Goal: Transaction & Acquisition: Obtain resource

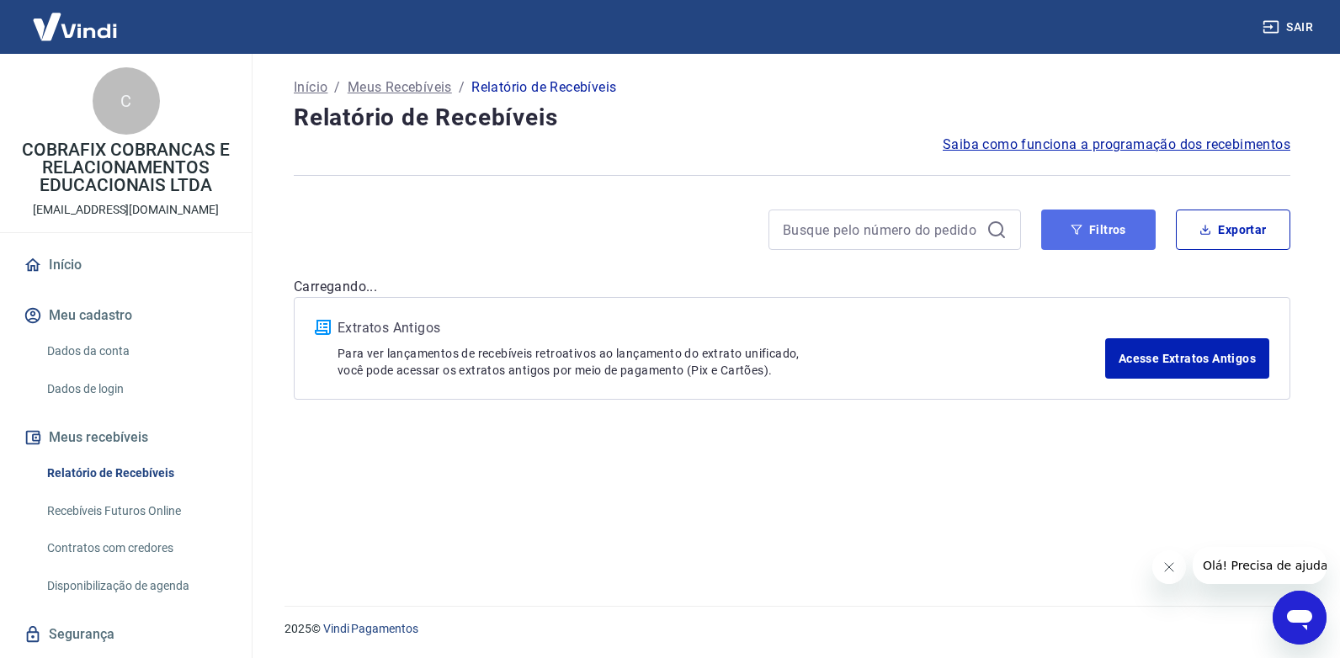
click at [1128, 237] on button "Filtros" at bounding box center [1098, 230] width 115 height 40
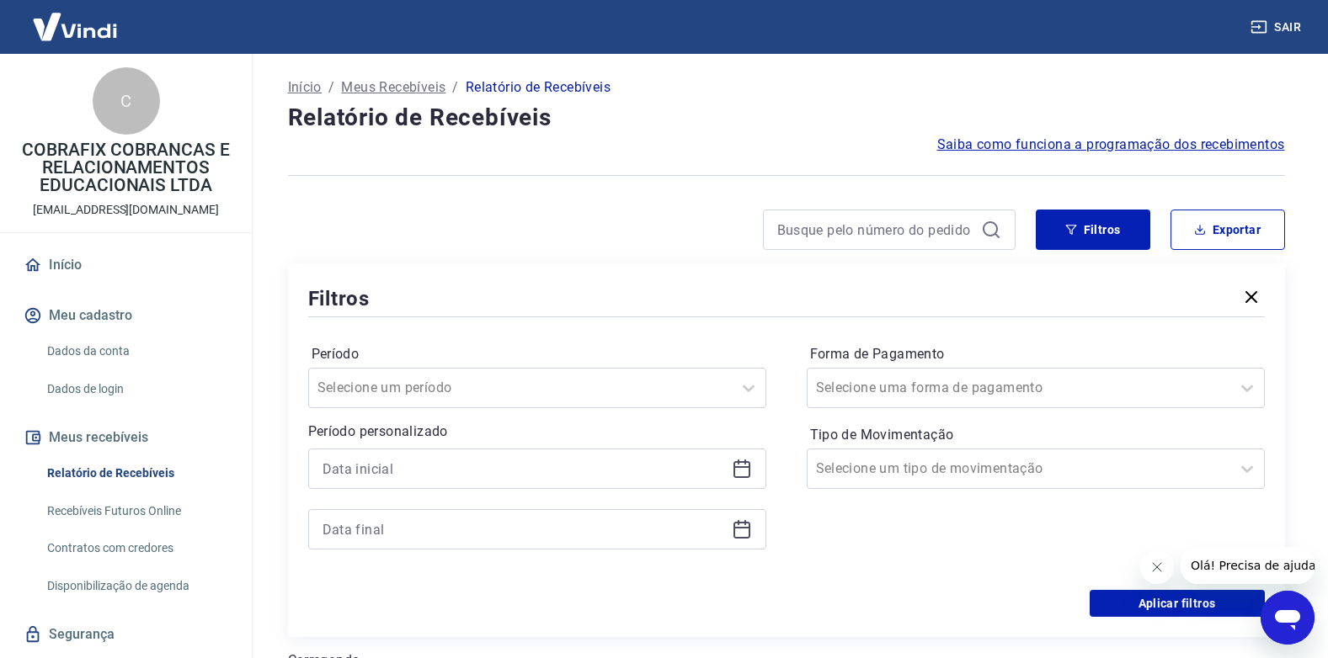
click at [746, 469] on icon at bounding box center [742, 469] width 20 height 20
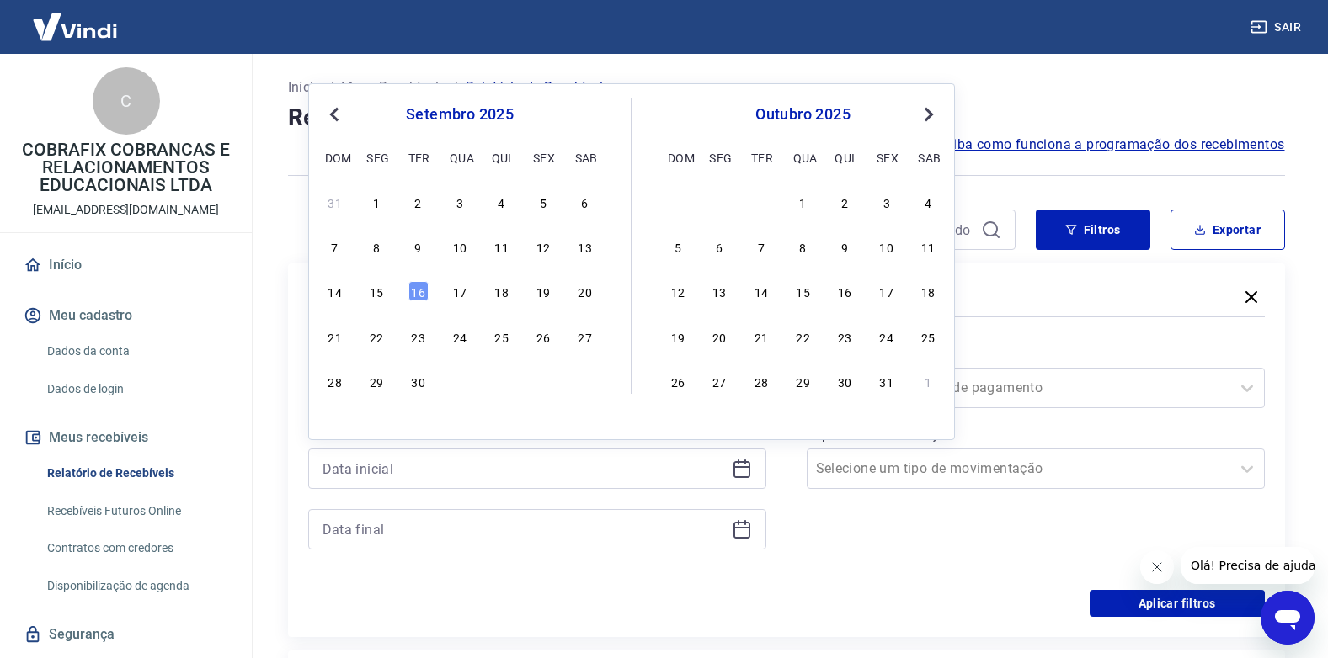
click at [438, 282] on div "14 15 16 17 18 19 20" at bounding box center [459, 292] width 274 height 24
click at [421, 292] on div "16" at bounding box center [418, 291] width 20 height 20
type input "[DATE]"
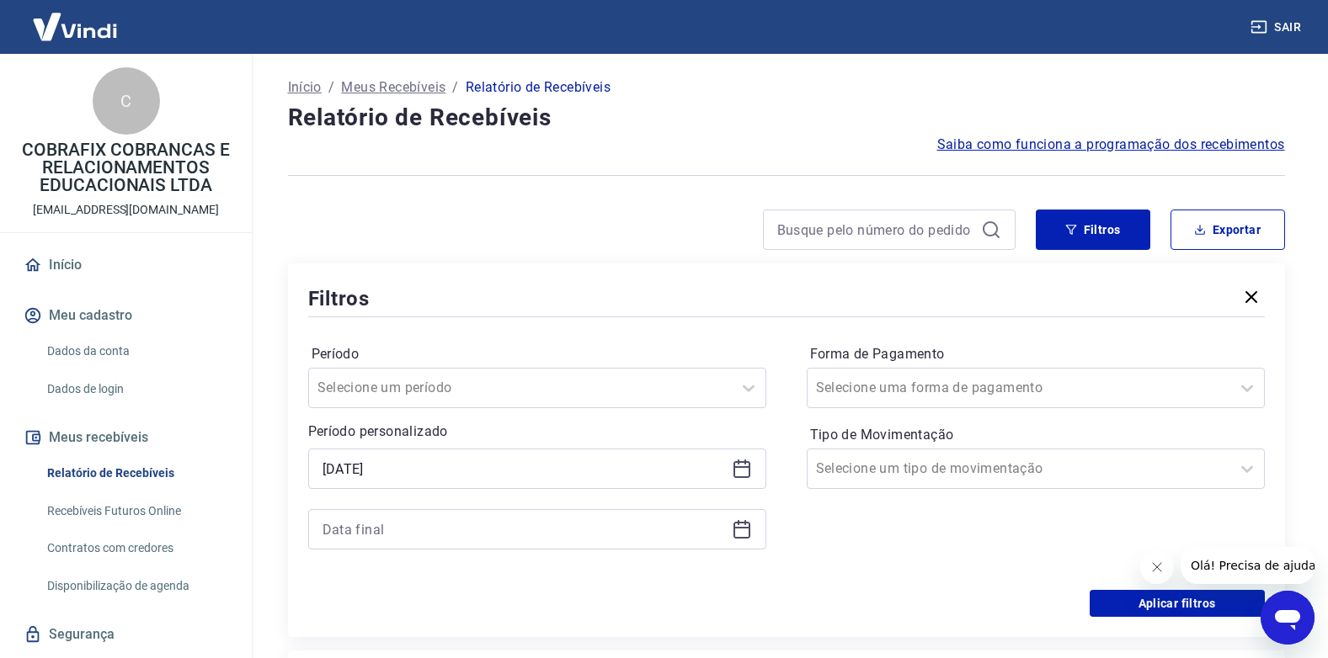
click at [757, 532] on div at bounding box center [537, 529] width 458 height 40
click at [745, 525] on icon at bounding box center [742, 529] width 20 height 20
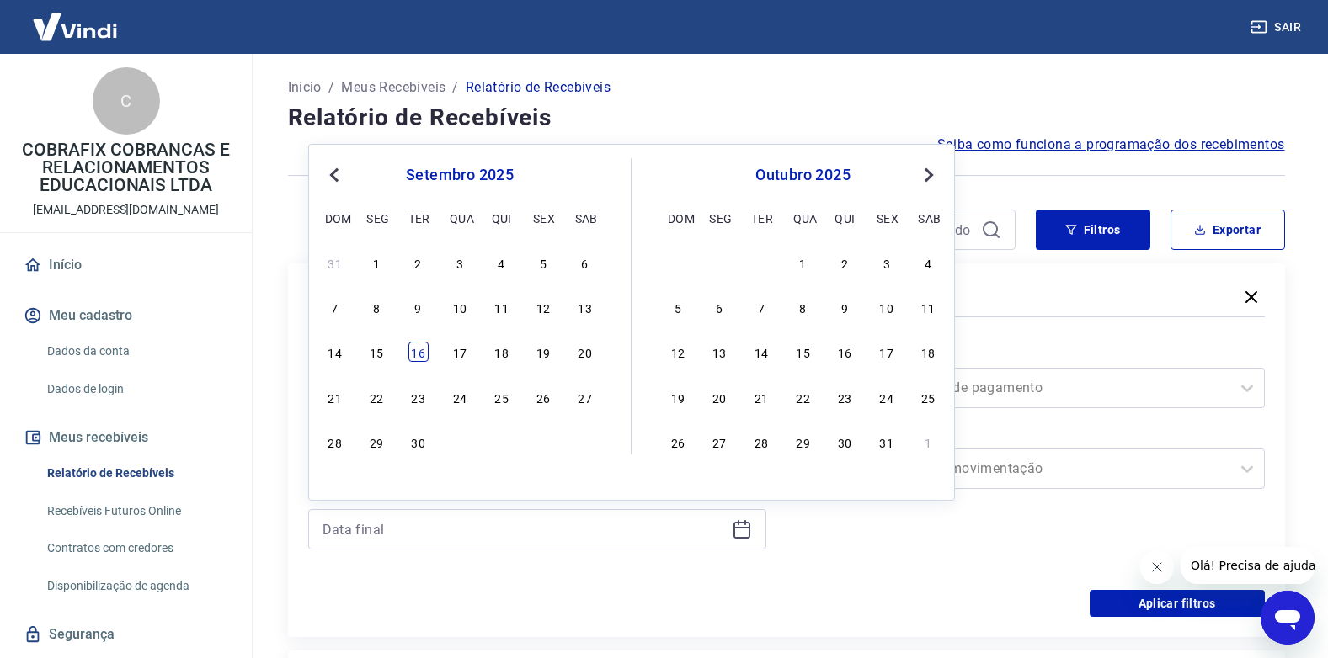
click at [414, 359] on div "16" at bounding box center [418, 352] width 20 height 20
type input "[DATE]"
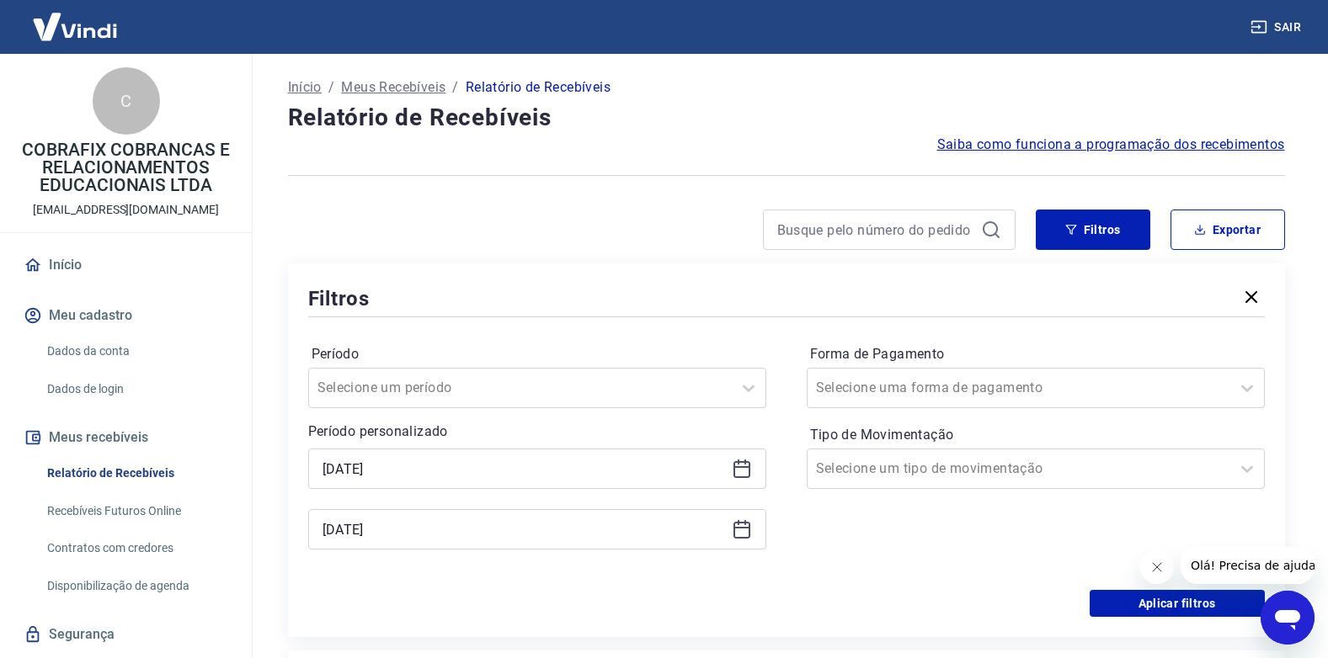
click at [837, 581] on div "Período Selecione um período Período personalizado Selected date: [DATE] [DATE]…" at bounding box center [786, 455] width 956 height 269
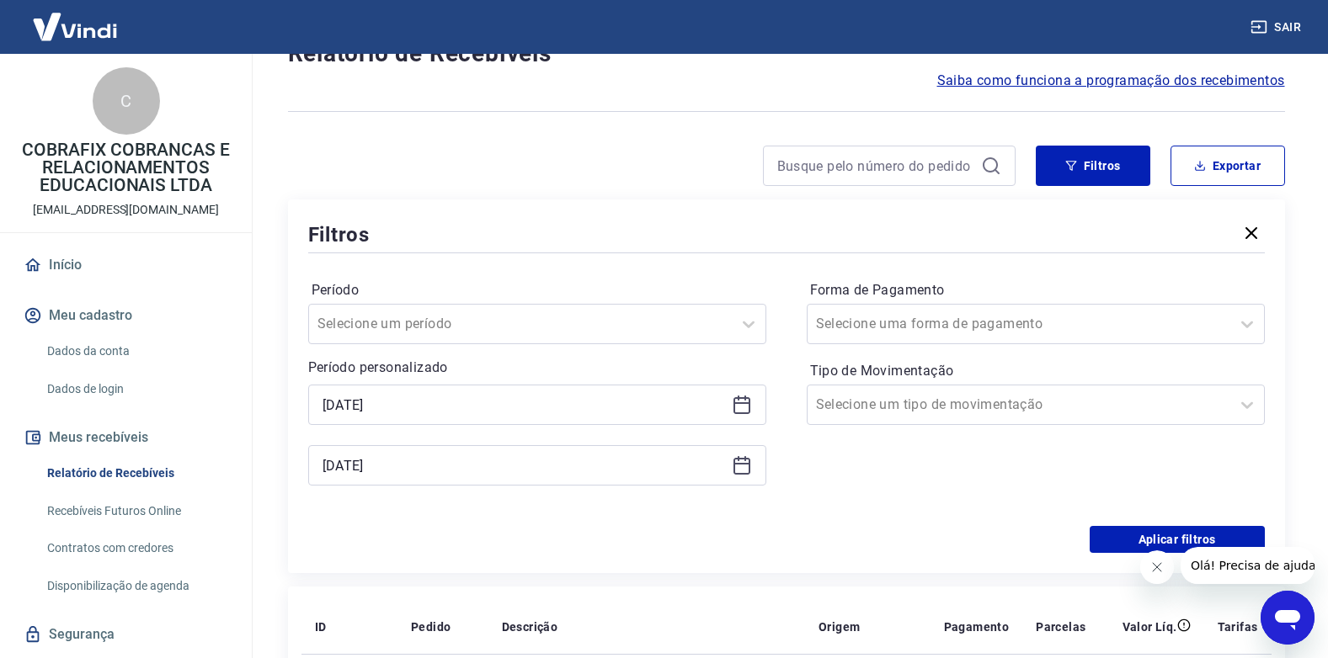
scroll to position [84, 0]
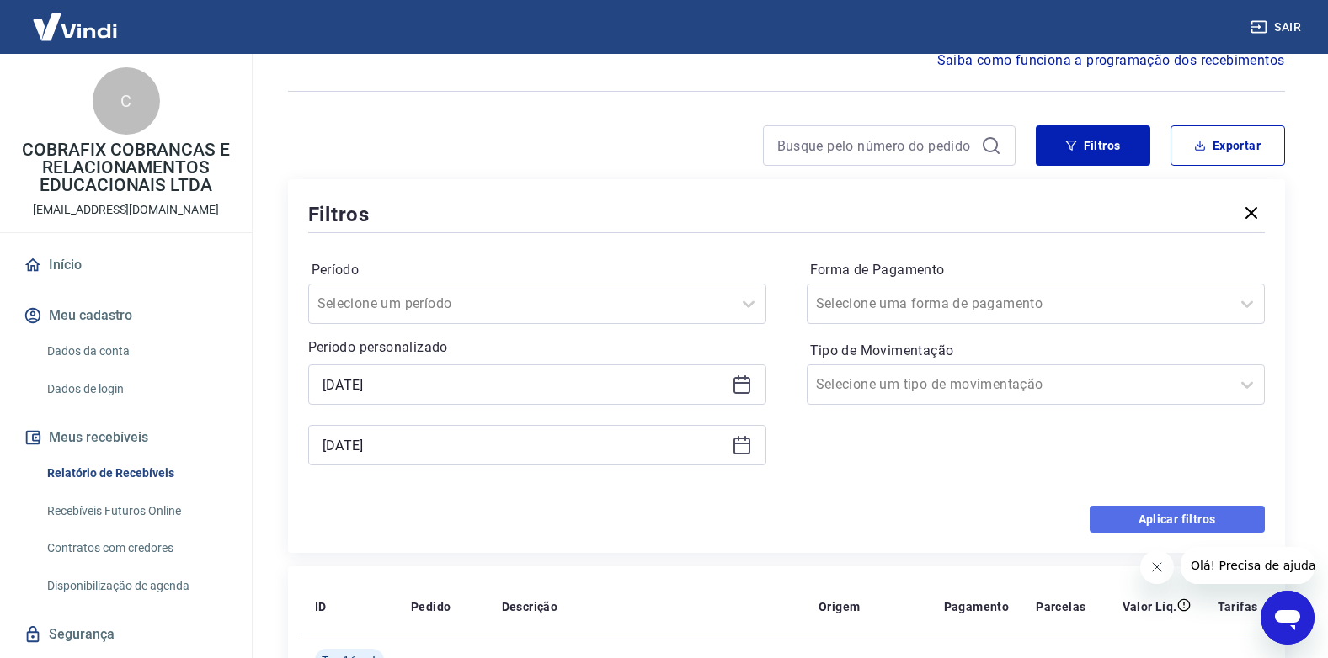
click at [1160, 513] on button "Aplicar filtros" at bounding box center [1176, 519] width 175 height 27
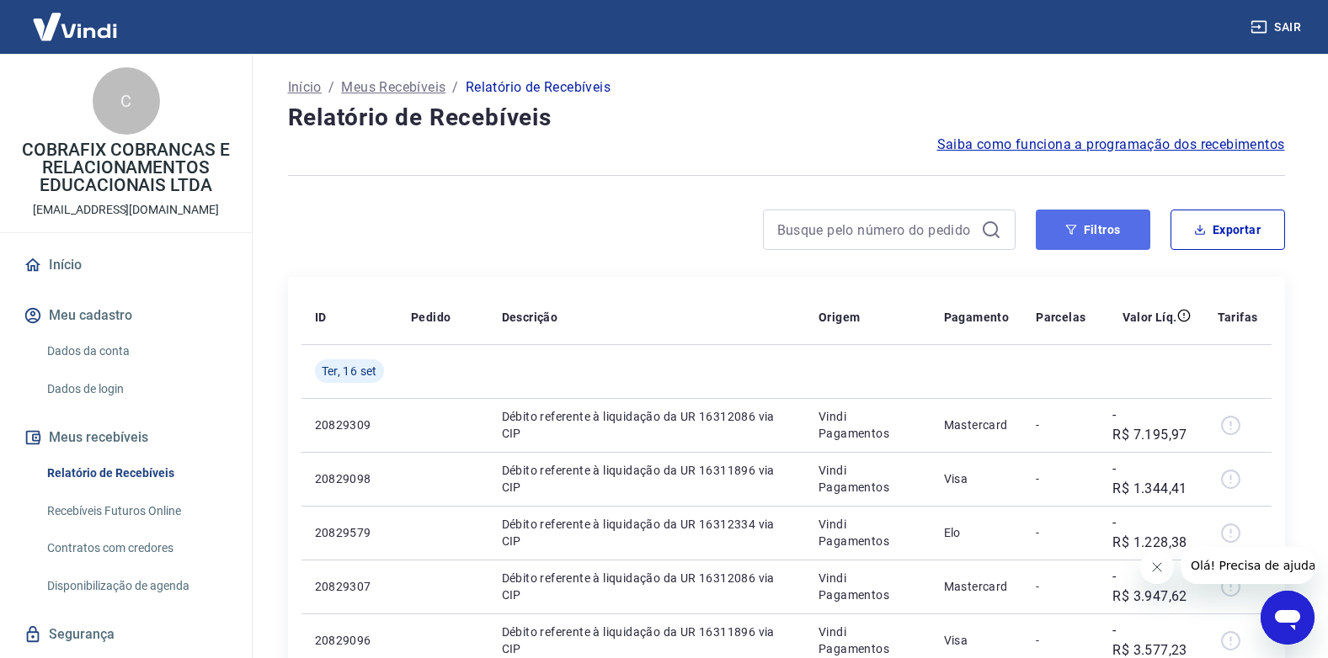
click at [1105, 216] on button "Filtros" at bounding box center [1093, 230] width 115 height 40
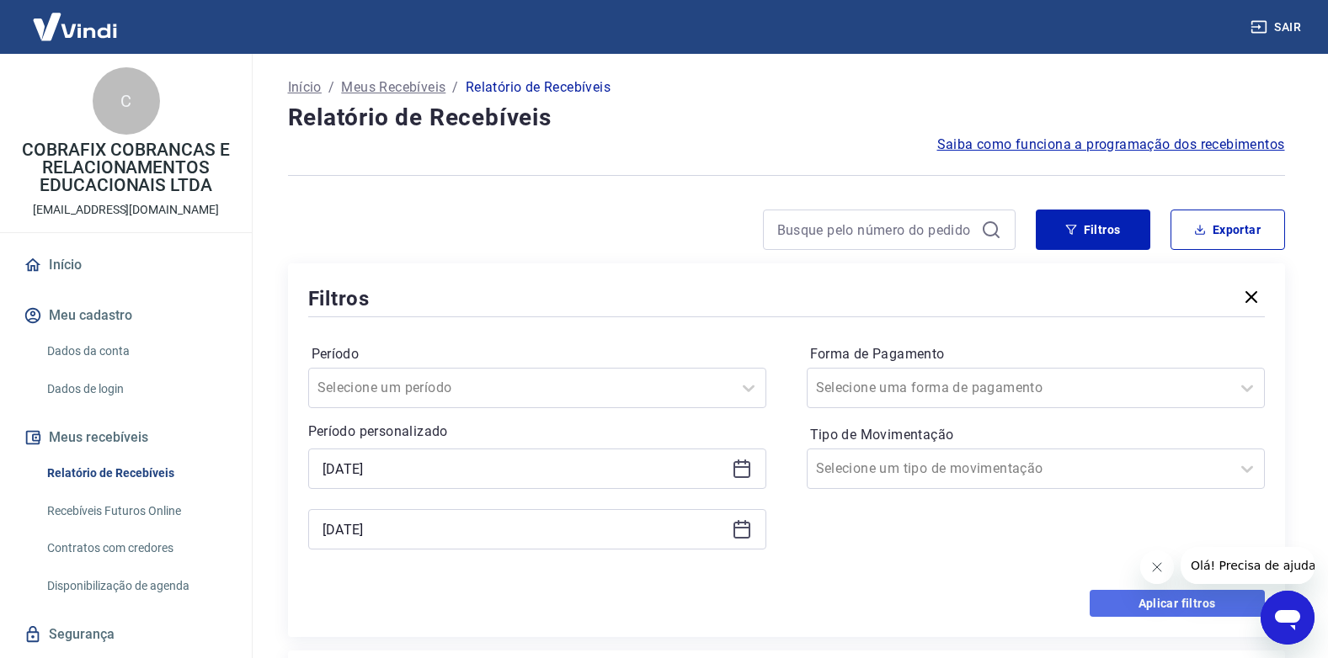
click at [1139, 603] on button "Aplicar filtros" at bounding box center [1176, 603] width 175 height 27
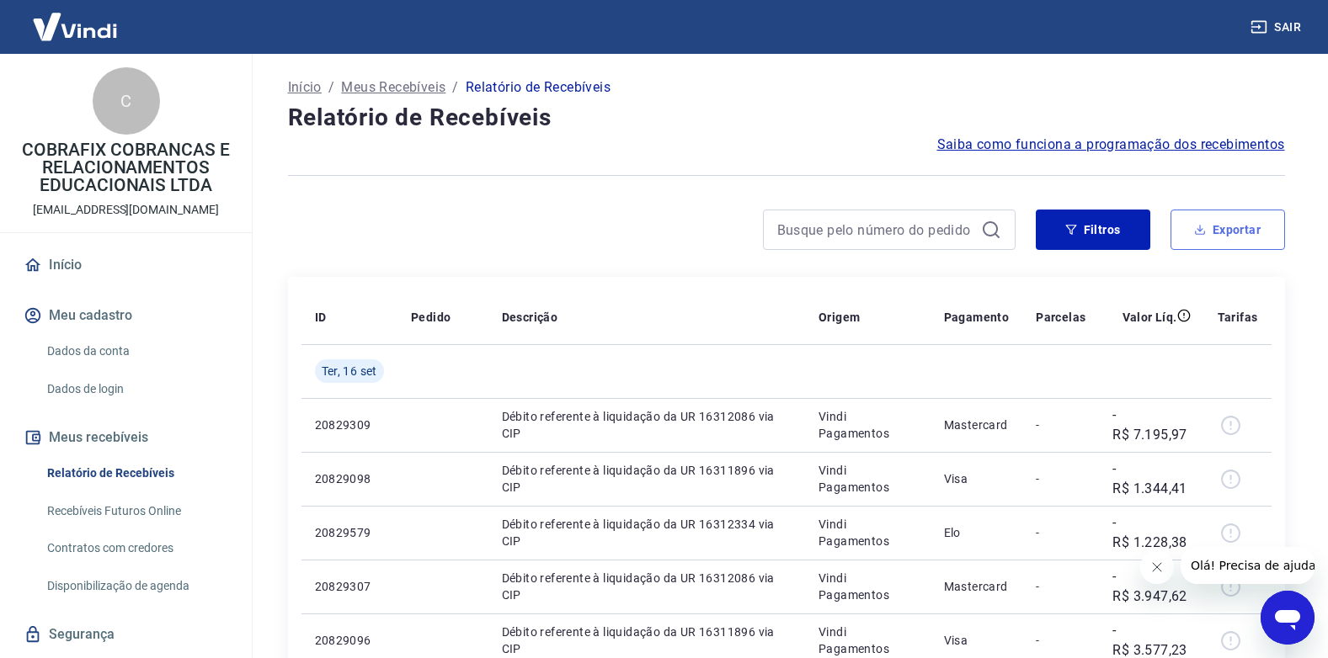
click at [1254, 232] on button "Exportar" at bounding box center [1227, 230] width 115 height 40
type input "[DATE]"
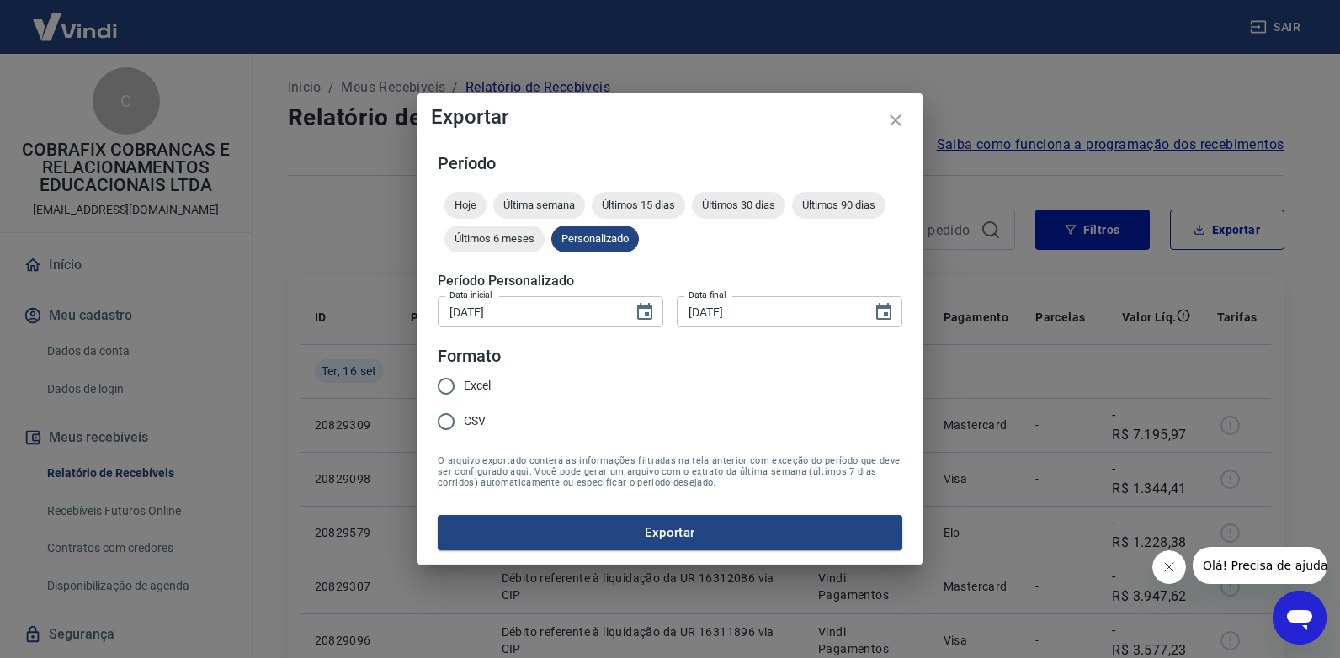
click at [461, 397] on input "Excel" at bounding box center [446, 386] width 35 height 35
radio input "true"
click at [658, 534] on button "Exportar" at bounding box center [670, 532] width 465 height 35
